Goal: Transaction & Acquisition: Subscribe to service/newsletter

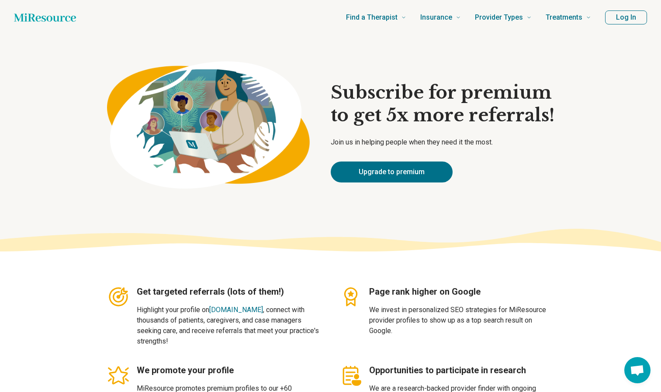
click at [433, 96] on h1 "Subscribe for premium to get 5x more referrals!" at bounding box center [443, 103] width 224 height 45
click at [410, 169] on link "Upgrade to premium" at bounding box center [392, 172] width 122 height 21
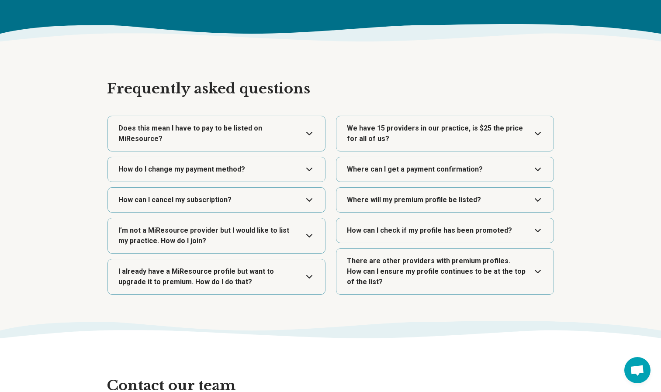
scroll to position [1449, 0]
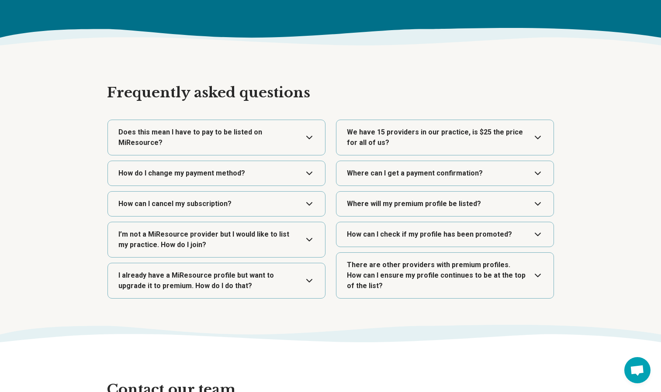
click at [545, 146] on button "Expand" at bounding box center [445, 137] width 210 height 35
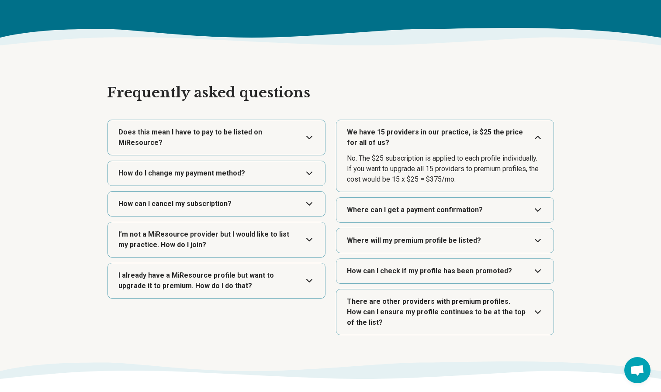
click at [309, 131] on button "Expand" at bounding box center [216, 137] width 210 height 35
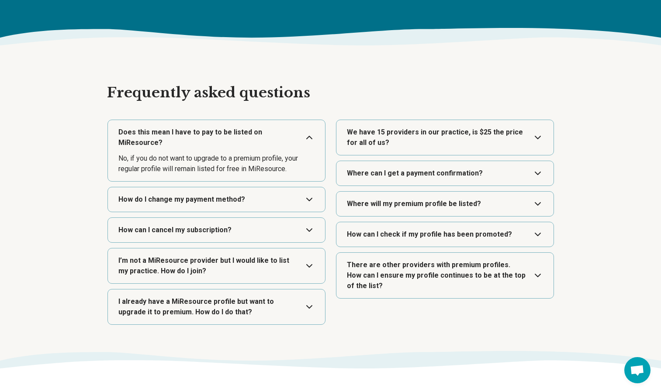
click at [304, 218] on button "Expand" at bounding box center [216, 230] width 210 height 24
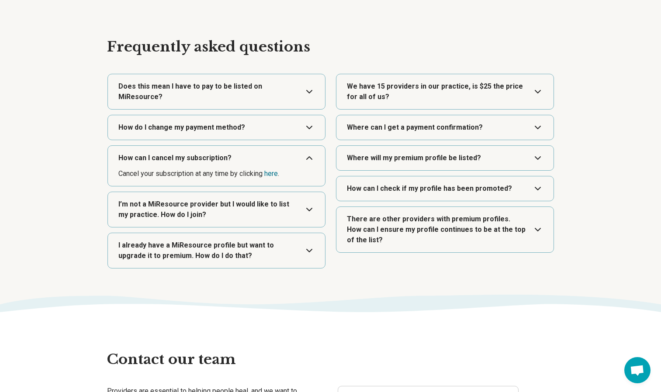
scroll to position [1499, 0]
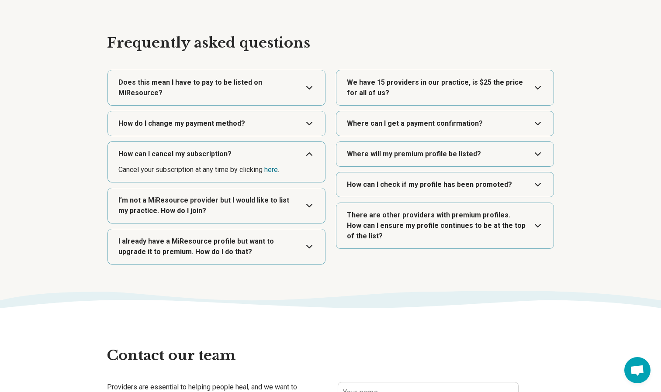
click at [304, 194] on button "Expand" at bounding box center [216, 205] width 210 height 35
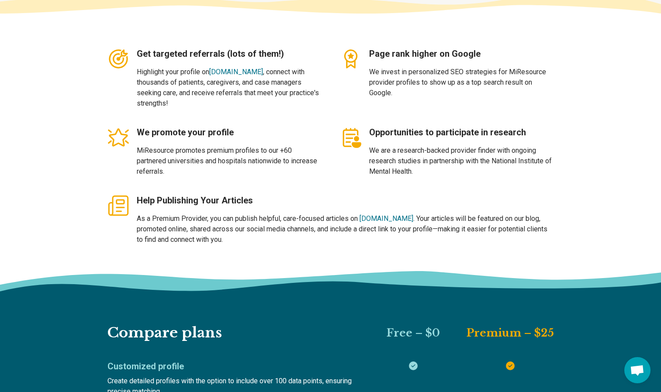
scroll to position [236, 0]
